Goal: Information Seeking & Learning: Learn about a topic

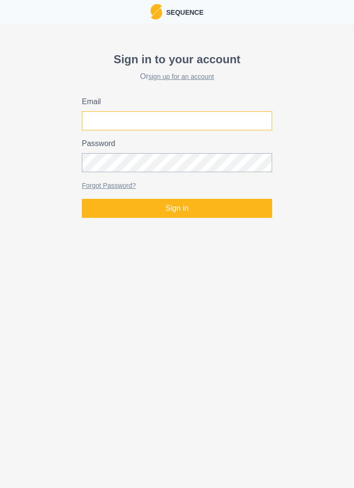
click at [181, 126] on input "Email" at bounding box center [177, 120] width 190 height 19
type input "[EMAIL_ADDRESS][DOMAIN_NAME]"
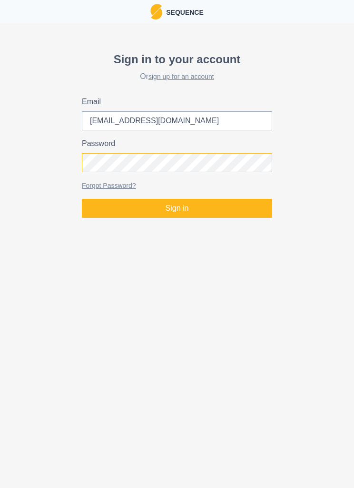
click at [177, 208] on button "Sign in" at bounding box center [177, 208] width 190 height 19
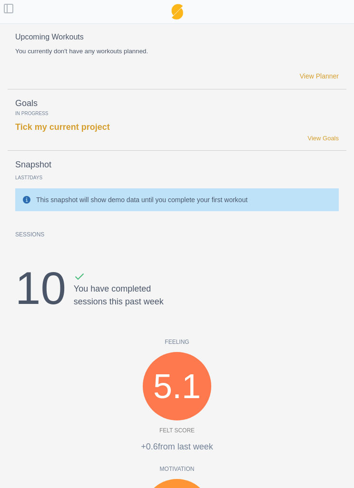
click at [1, 11] on button "Toggle Sidebar" at bounding box center [6, 6] width 13 height 13
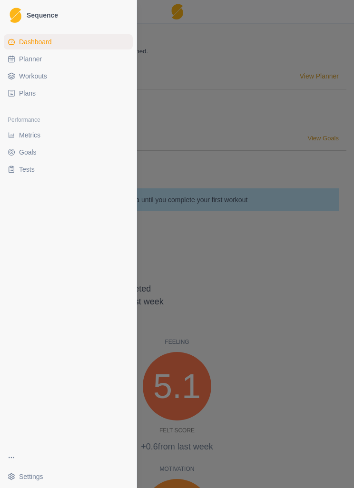
click at [34, 64] on link "Planner" at bounding box center [68, 58] width 129 height 15
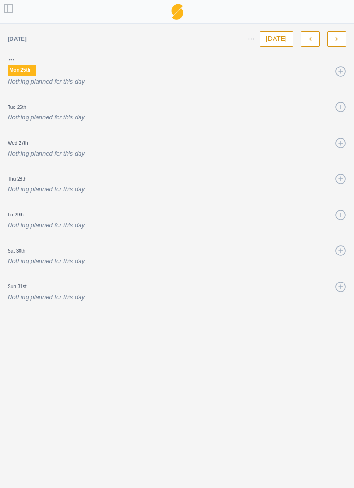
click at [9, 6] on button "Toggle Sidebar" at bounding box center [6, 6] width 13 height 13
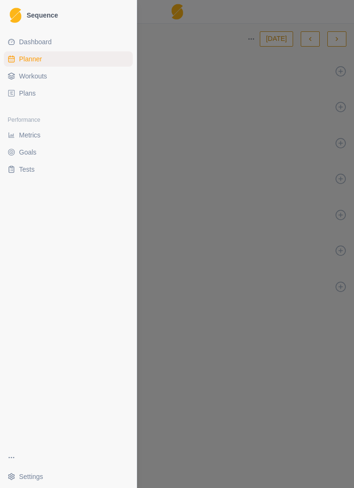
click at [30, 78] on span "Workouts" at bounding box center [33, 76] width 28 height 10
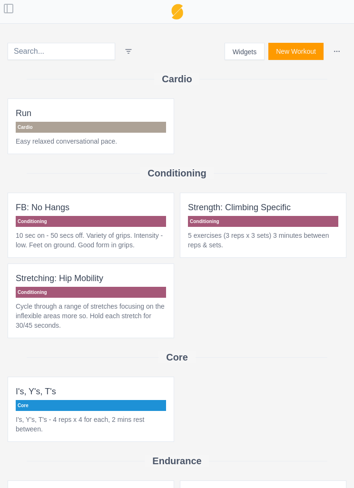
click at [5, 12] on button "Toggle Sidebar" at bounding box center [6, 6] width 13 height 13
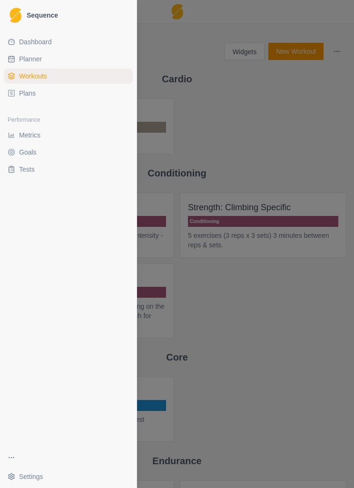
click at [27, 158] on link "Goals" at bounding box center [68, 152] width 129 height 15
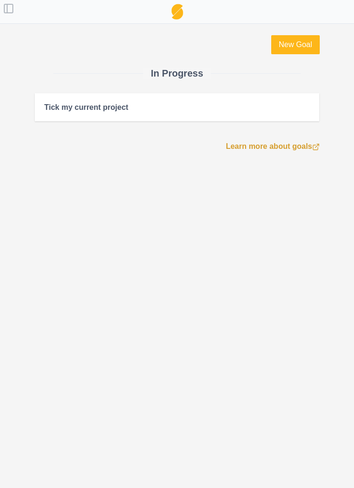
click at [289, 148] on link "Learn more about goals" at bounding box center [273, 146] width 94 height 11
click at [1, 11] on button "Toggle Sidebar" at bounding box center [6, 6] width 13 height 13
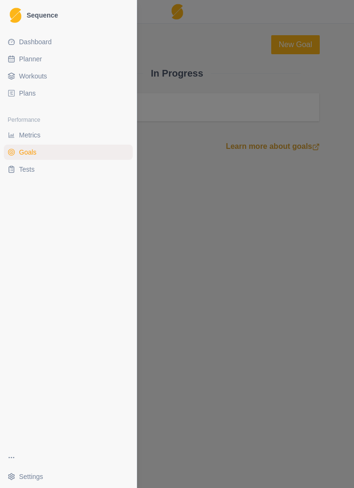
click at [30, 173] on span "Tests" at bounding box center [27, 169] width 16 height 10
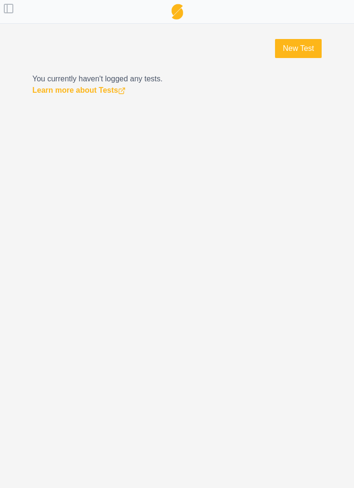
click at [302, 55] on link "New Test" at bounding box center [298, 48] width 47 height 19
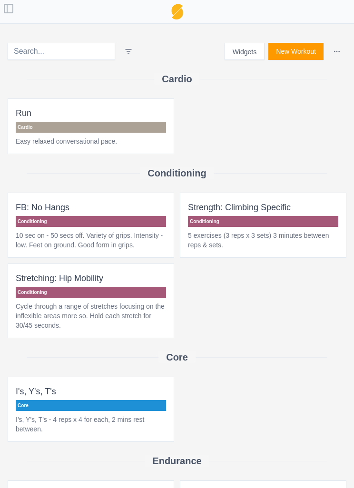
click at [1, 13] on button "Toggle Sidebar" at bounding box center [6, 6] width 13 height 13
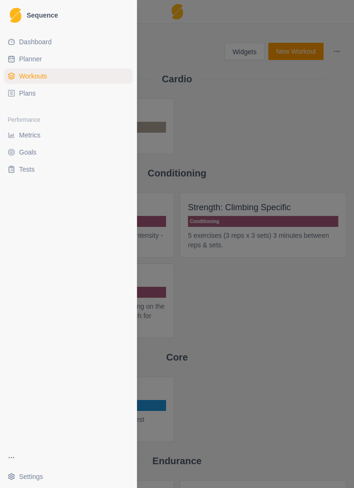
click at [23, 97] on span "Plans" at bounding box center [27, 93] width 17 height 10
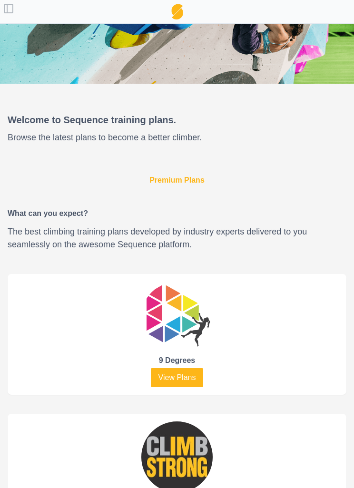
scroll to position [139, 0]
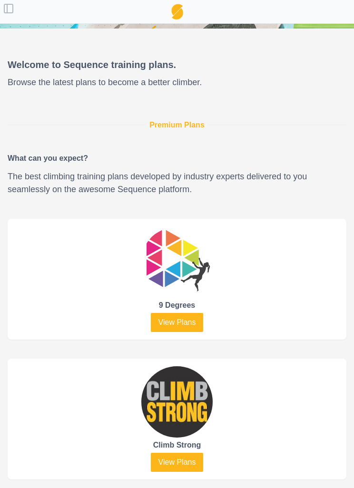
click at [181, 327] on link "View Plans" at bounding box center [177, 322] width 53 height 19
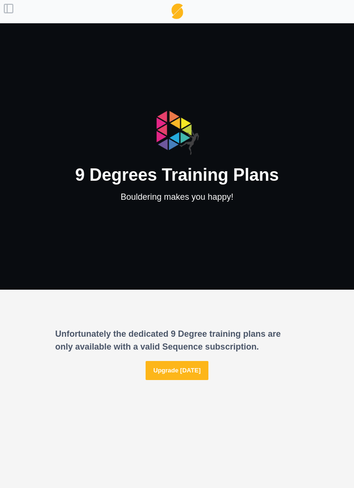
scroll to position [24, 0]
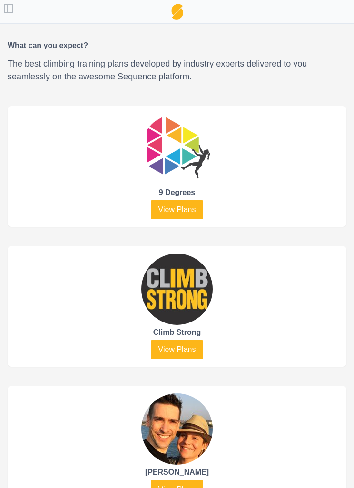
scroll to position [243, 0]
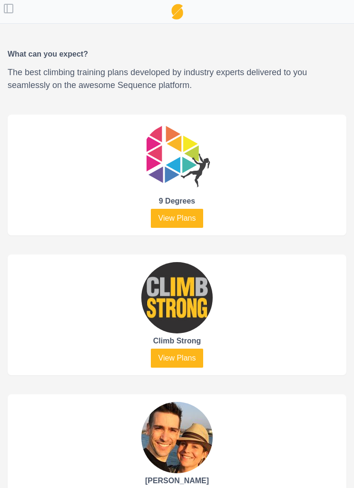
click at [180, 361] on link "View Plans" at bounding box center [177, 357] width 53 height 19
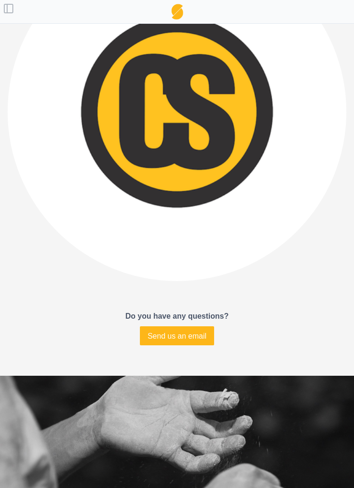
scroll to position [1760, 0]
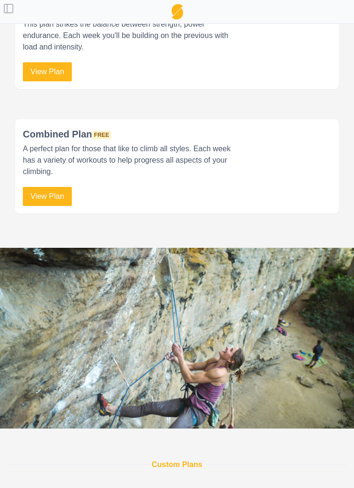
scroll to position [1279, 0]
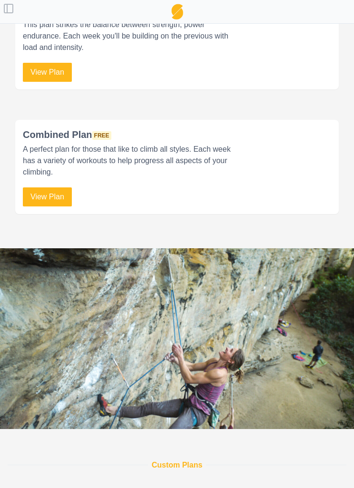
click at [41, 199] on link "View Plan" at bounding box center [47, 196] width 49 height 19
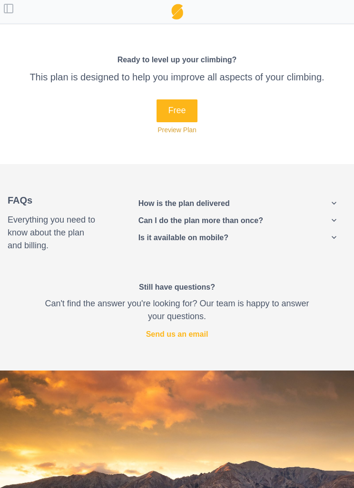
scroll to position [869, 0]
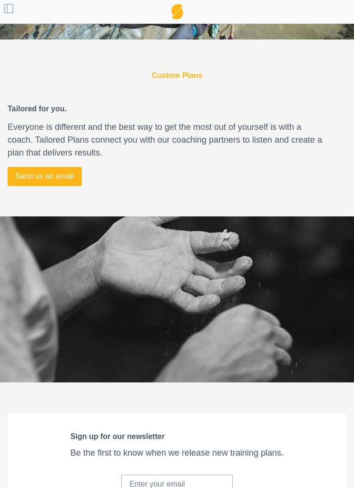
scroll to position [1668, 0]
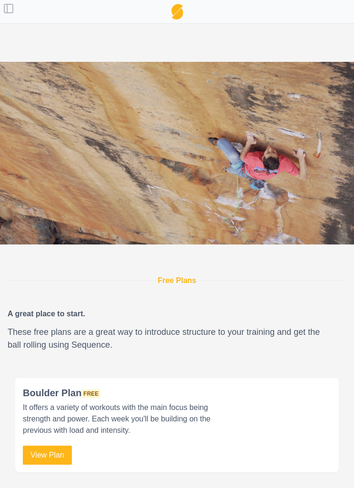
click at [12, 11] on button "Toggle Sidebar" at bounding box center [6, 6] width 13 height 13
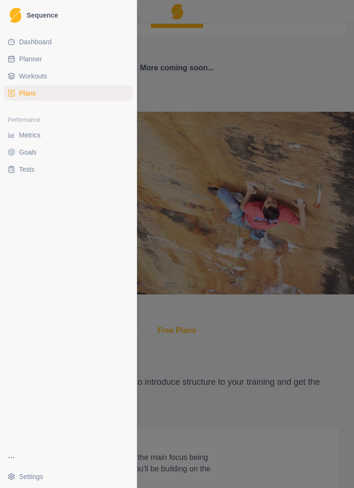
scroll to position [722, 0]
click at [34, 45] on span "Dashboard" at bounding box center [35, 42] width 33 height 10
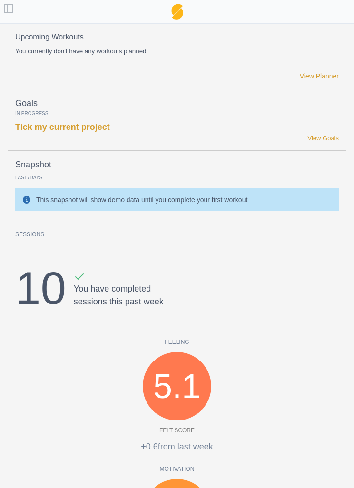
click at [12, 11] on button "Toggle Sidebar" at bounding box center [6, 6] width 13 height 13
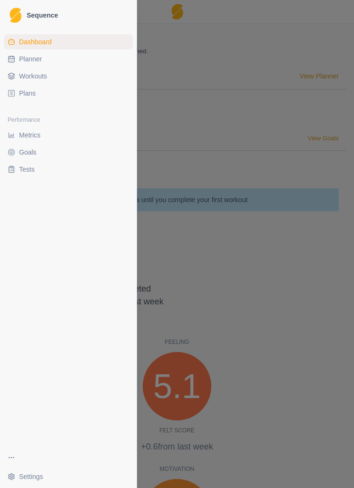
click at [41, 14] on span "Sequence" at bounding box center [42, 15] width 31 height 7
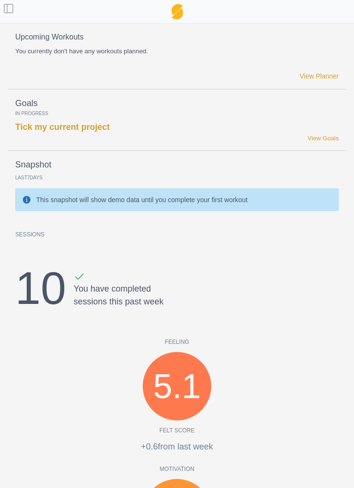
click at [9, 9] on button "Toggle Sidebar" at bounding box center [6, 6] width 13 height 13
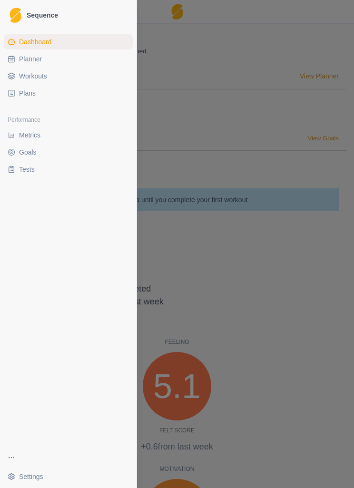
click at [31, 93] on span "Plans" at bounding box center [27, 93] width 17 height 10
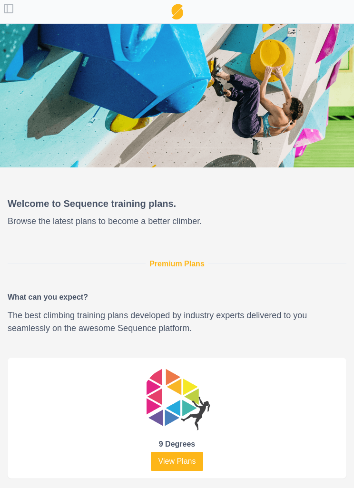
click at [184, 267] on p "Premium Plans" at bounding box center [176, 263] width 55 height 11
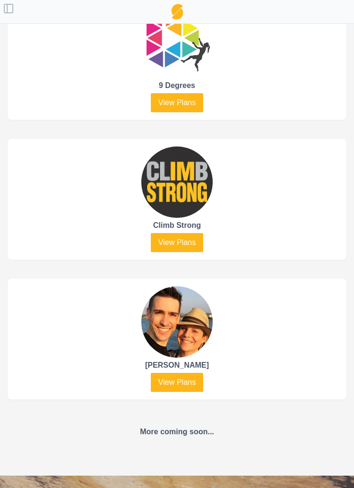
scroll to position [359, 0]
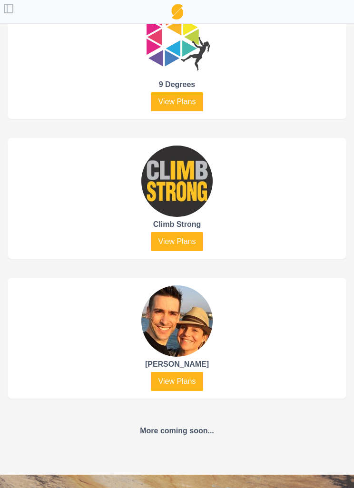
click at [188, 386] on link "View Plans" at bounding box center [177, 381] width 53 height 19
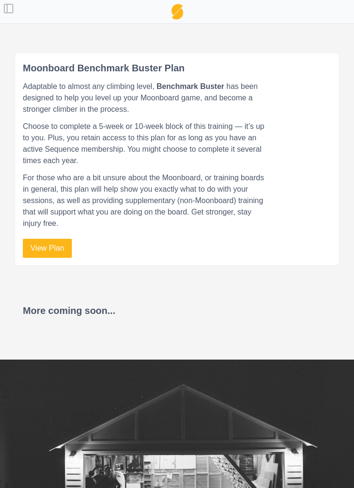
click at [48, 242] on link "View Plan" at bounding box center [47, 248] width 49 height 19
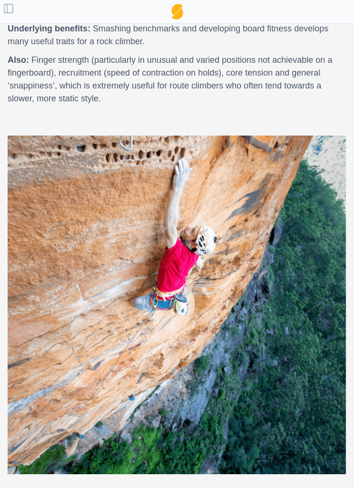
scroll to position [873, 0]
